Goal: Obtain resource: Download file/media

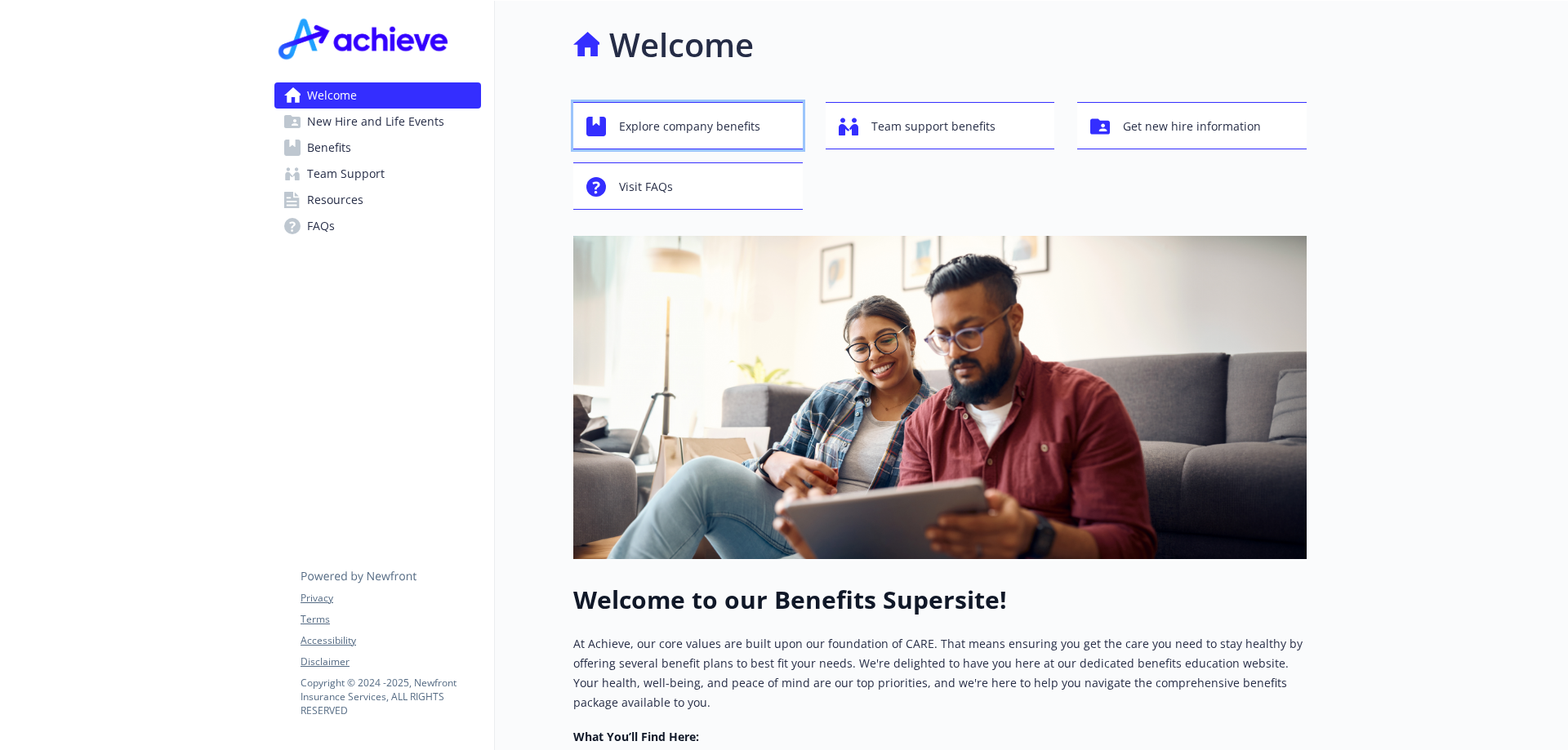
click at [726, 149] on button "Explore company benefits" at bounding box center [687, 126] width 229 height 48
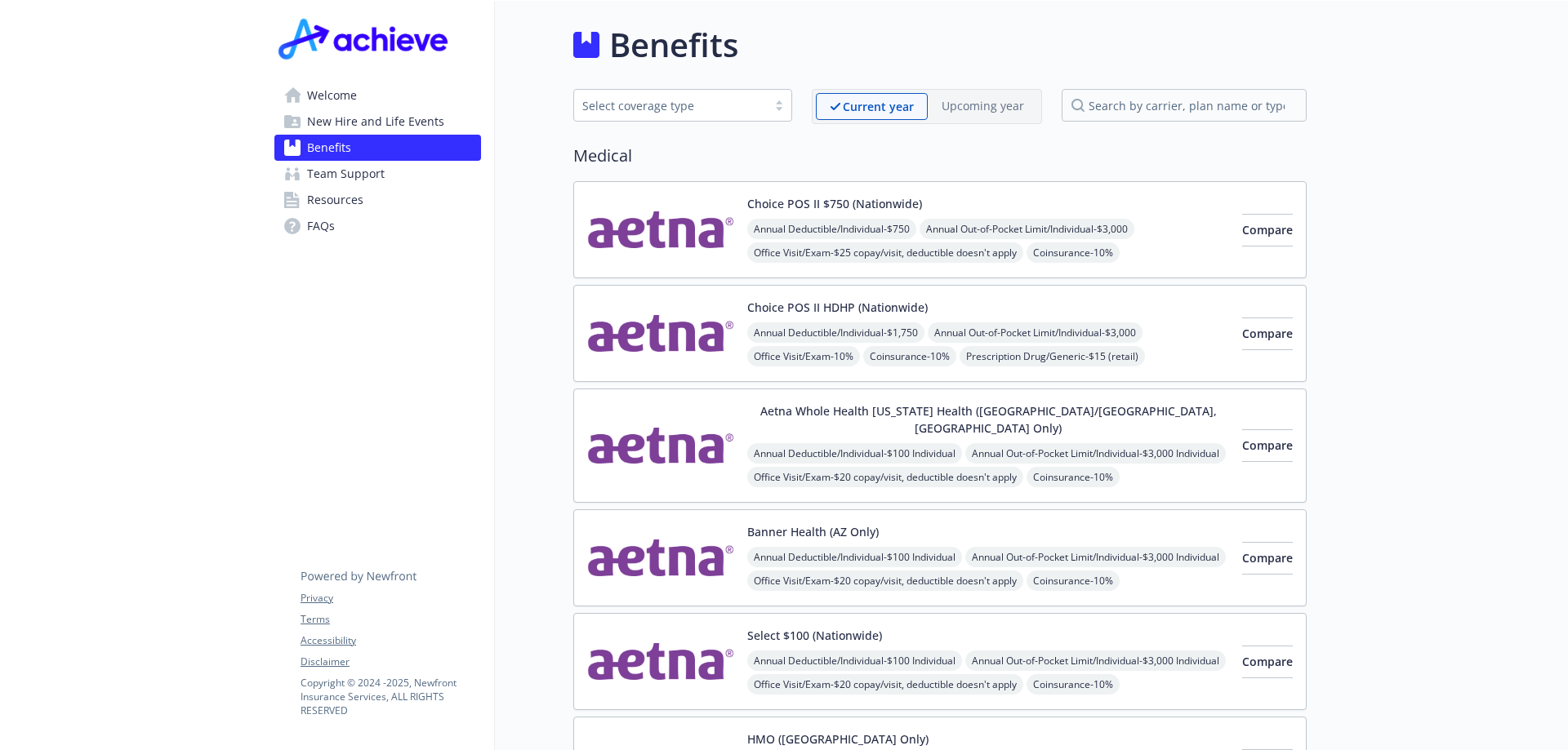
click at [338, 104] on span "Welcome" at bounding box center [331, 96] width 50 height 26
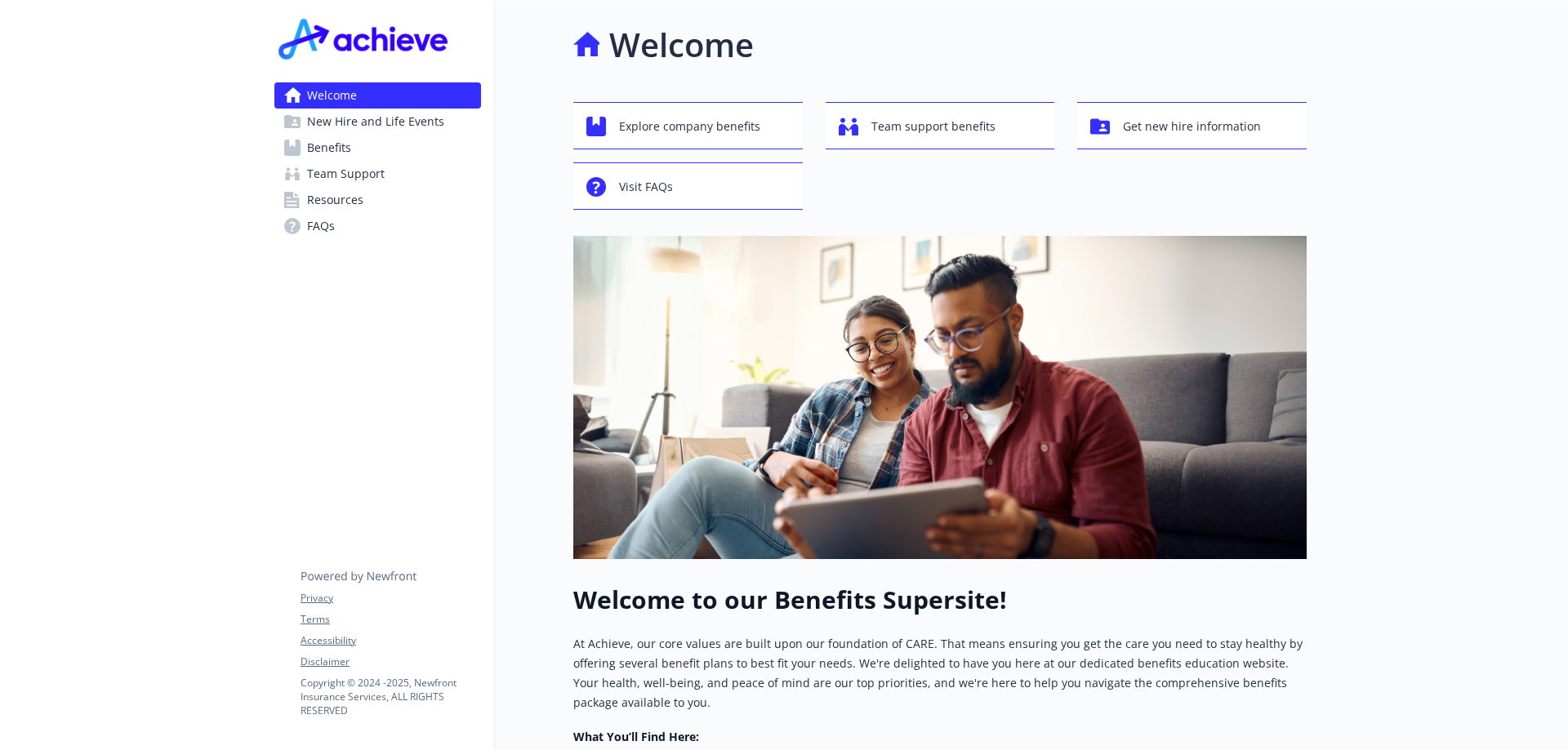
scroll to position [327, 0]
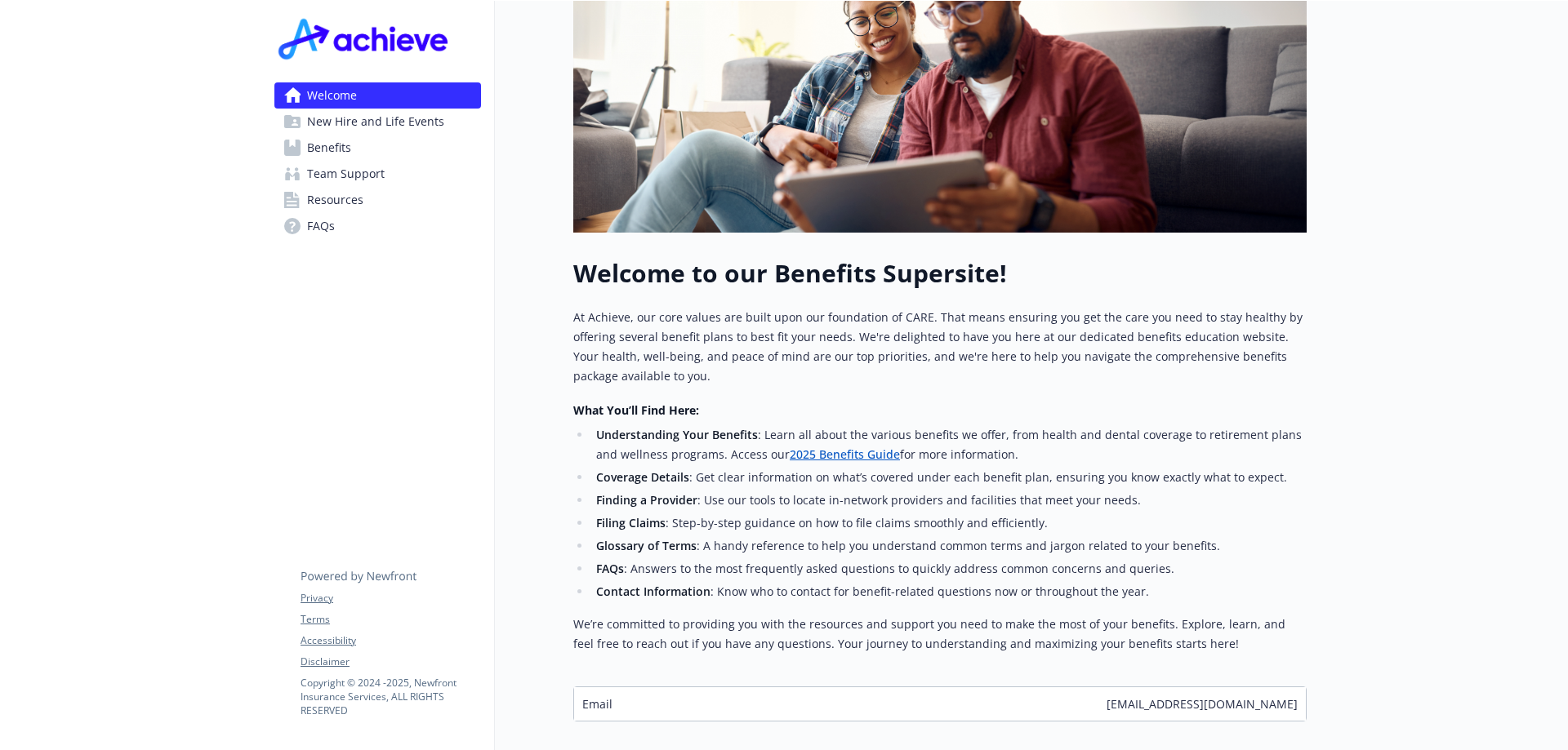
click at [320, 204] on span "Resources" at bounding box center [335, 200] width 56 height 26
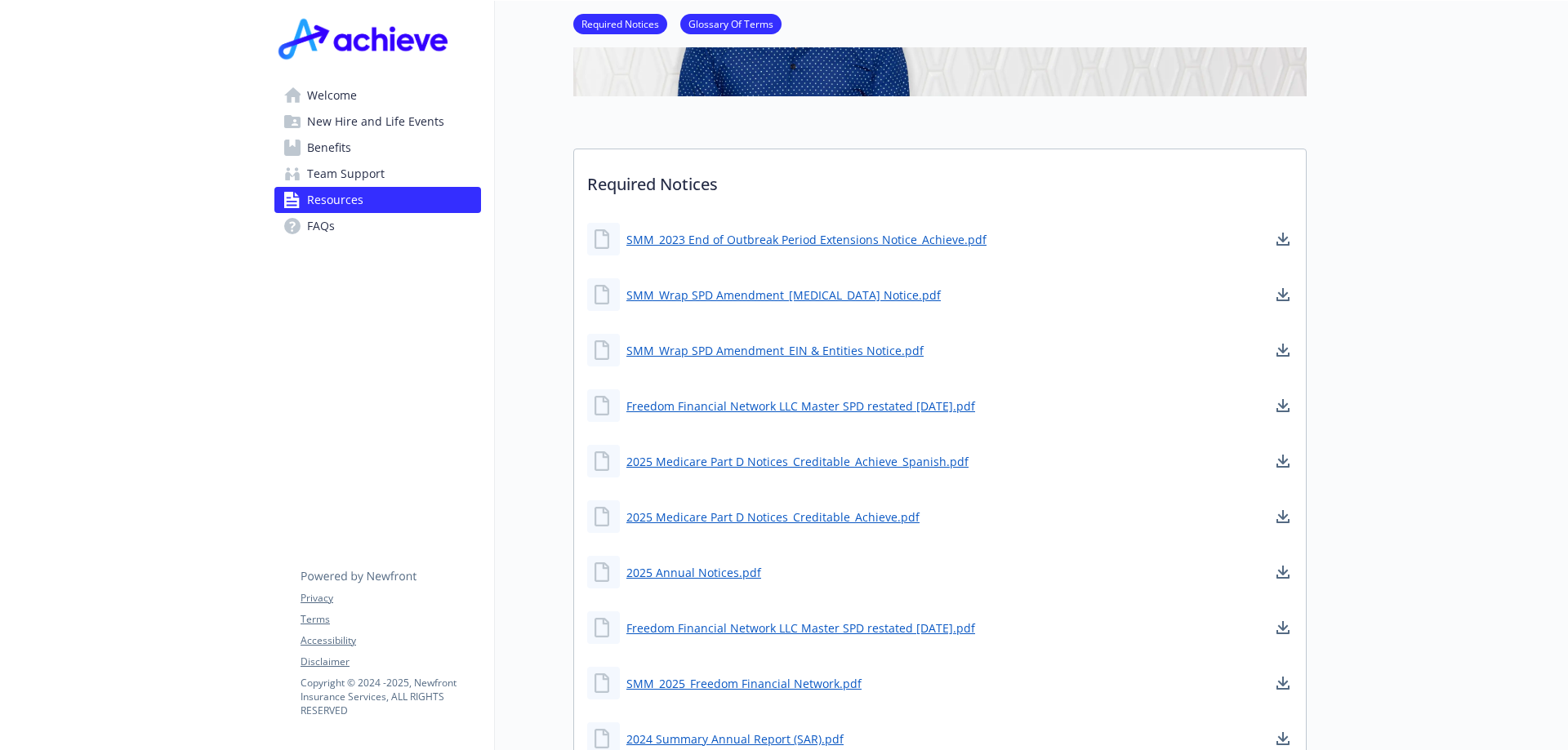
scroll to position [490, 0]
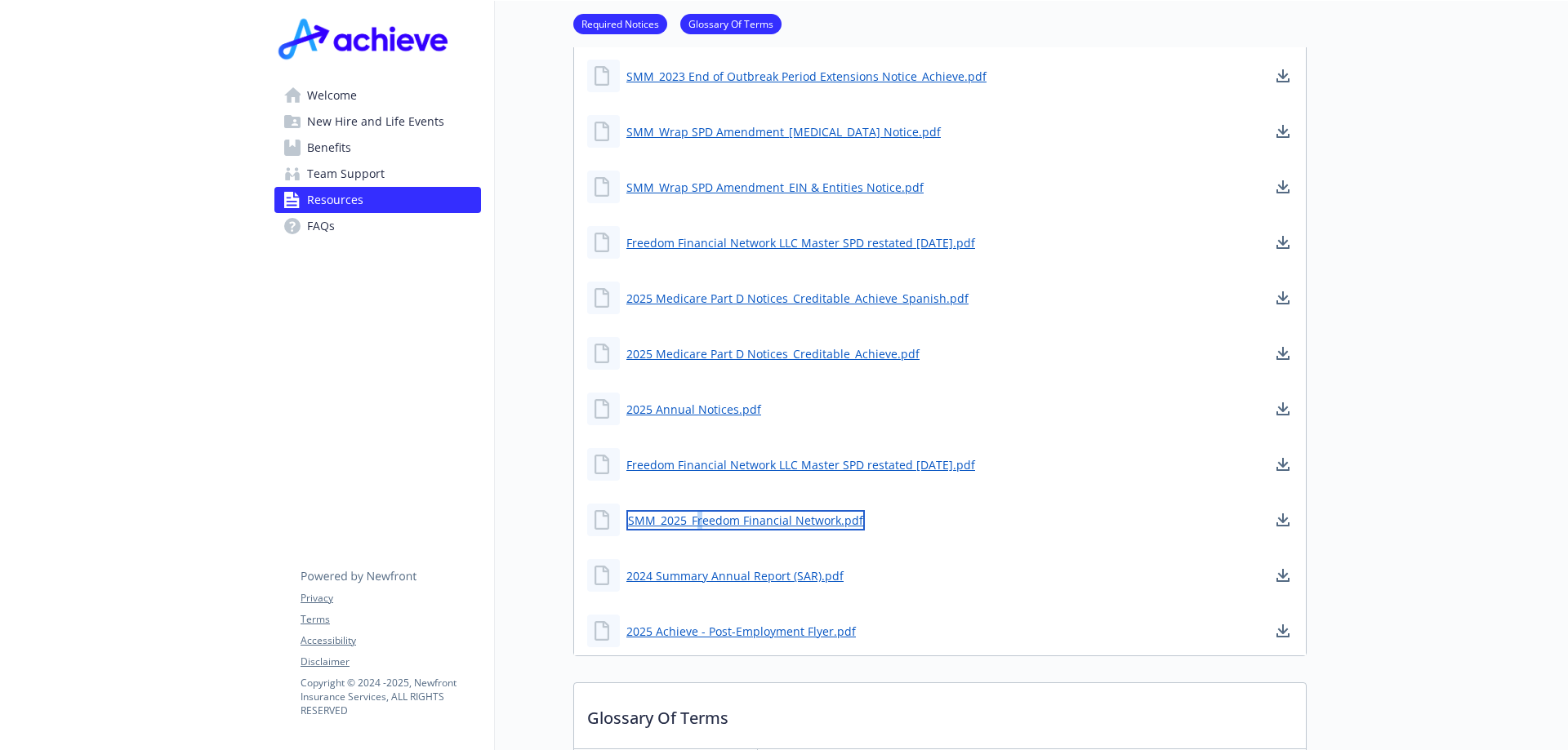
click at [700, 527] on link "SMM_2025_Freedom Financial Network.pdf" at bounding box center [746, 520] width 239 height 20
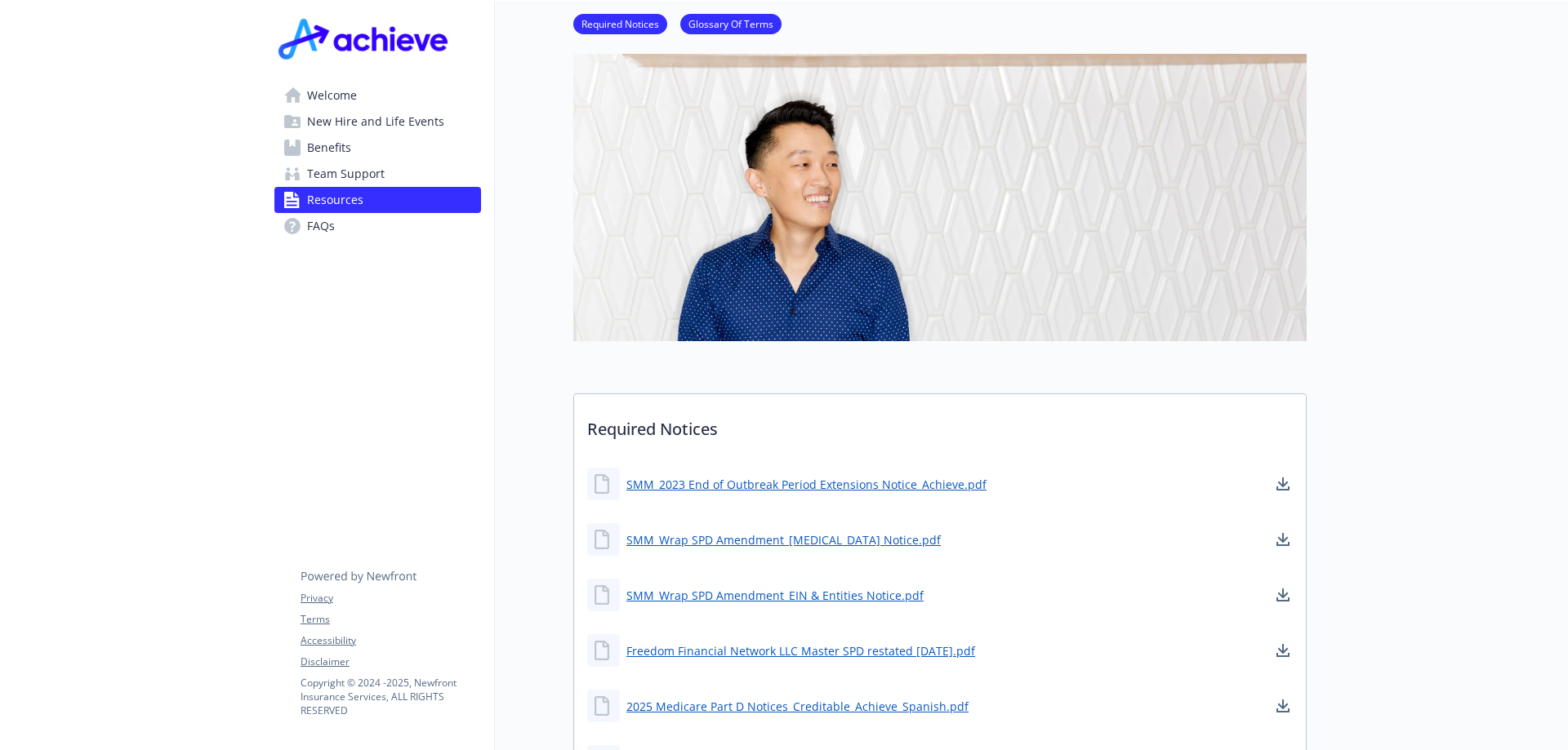
scroll to position [0, 0]
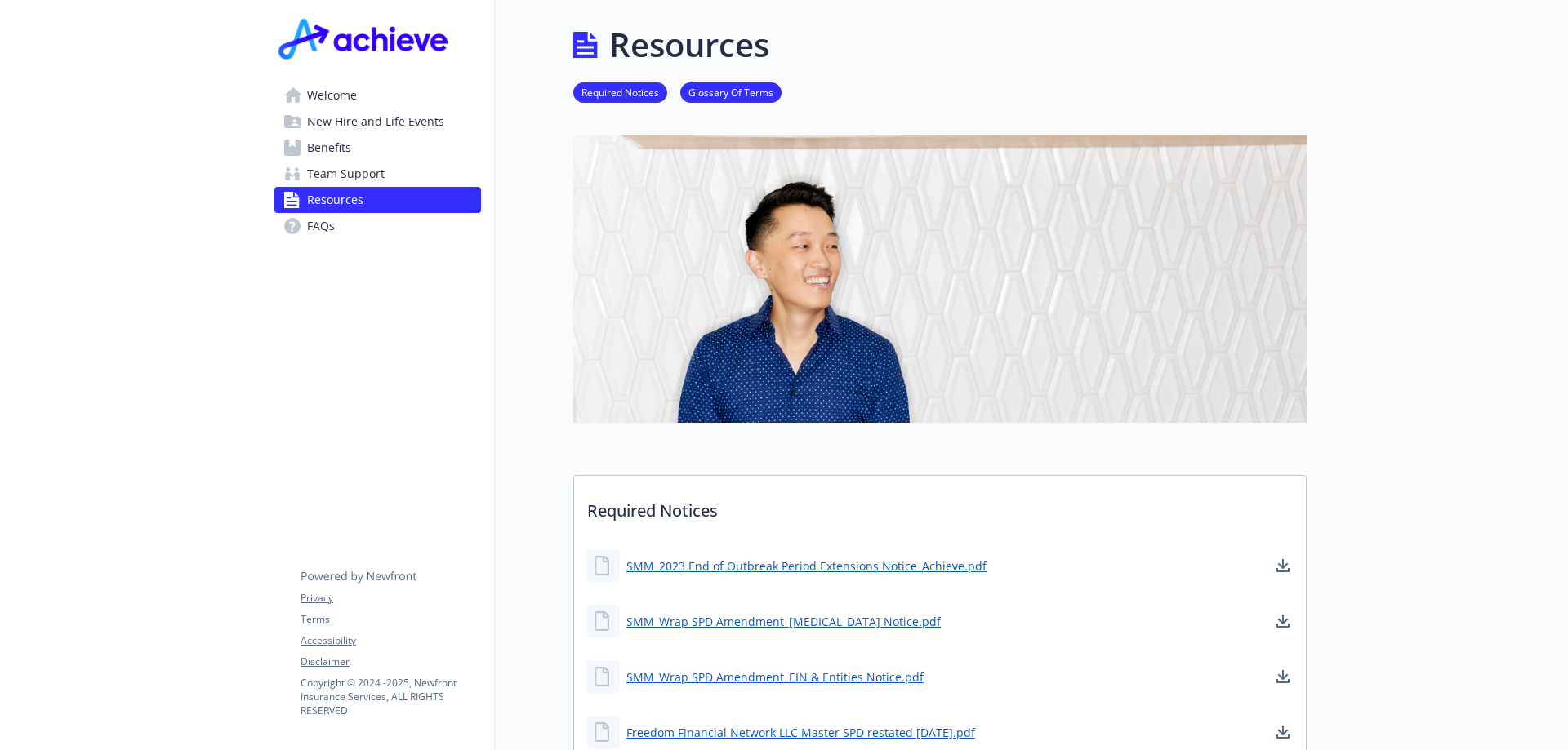
click at [369, 33] on img at bounding box center [365, 39] width 182 height 49
